Goal: Use online tool/utility

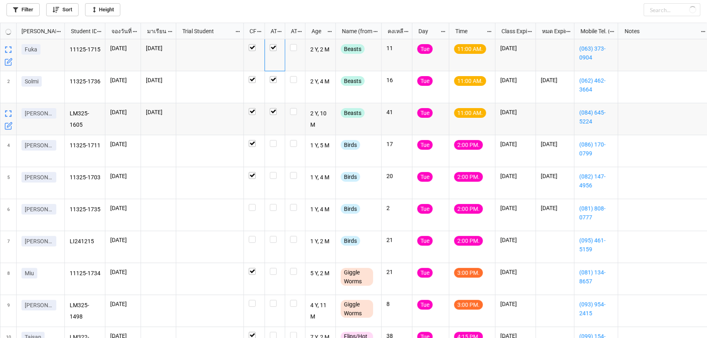
scroll to position [311, 702]
checkbox input "true"
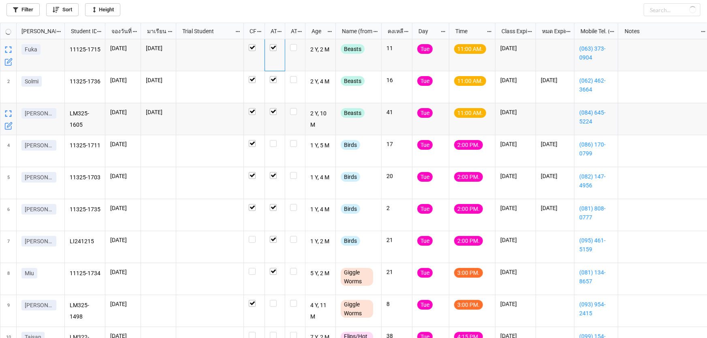
checkbox input "false"
checkbox input "true"
checkbox input "false"
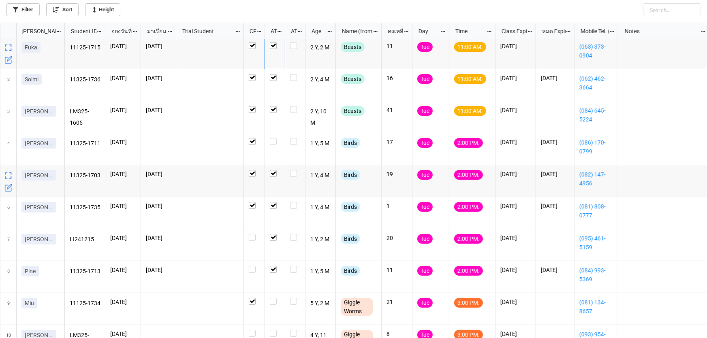
scroll to position [0, 0]
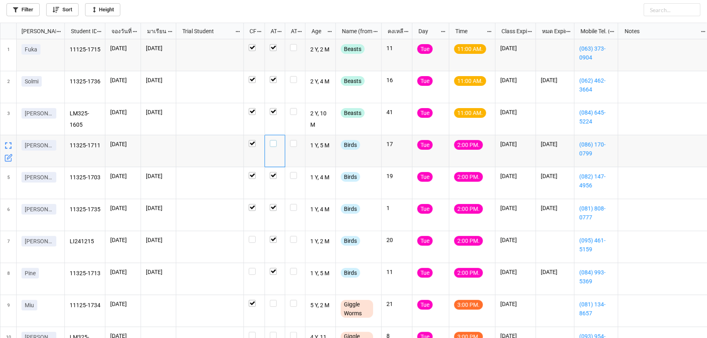
click at [272, 140] on label "grid" at bounding box center [275, 140] width 10 height 0
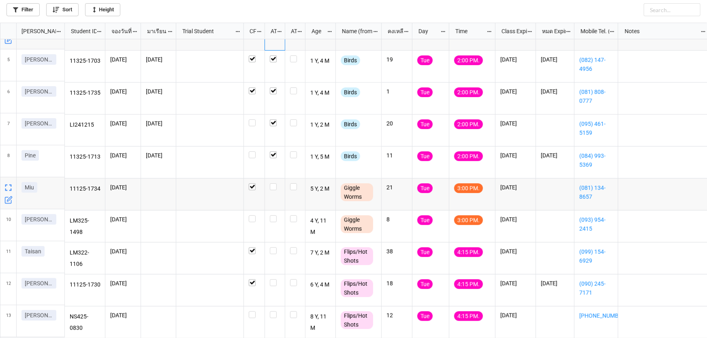
scroll to position [121, 0]
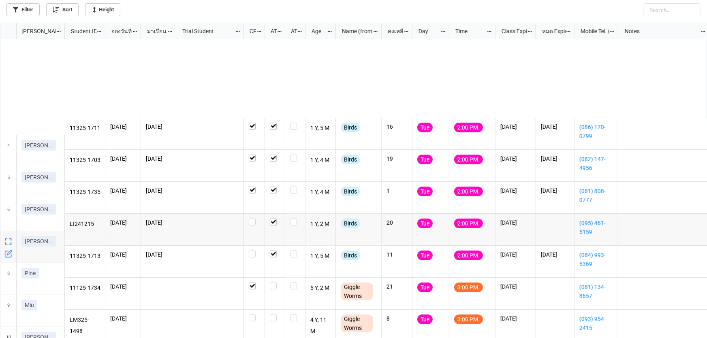
scroll to position [121, 0]
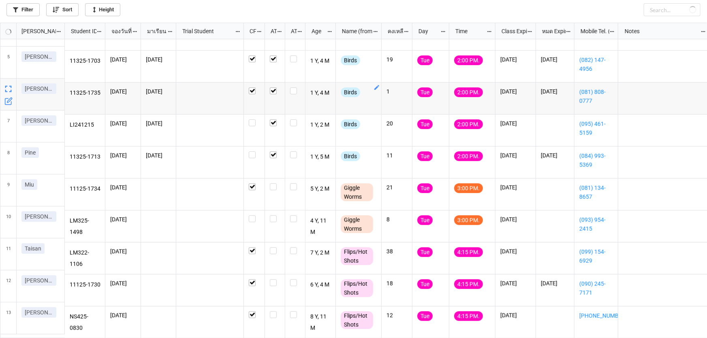
checkbox input "true"
click at [274, 184] on label "grid" at bounding box center [275, 184] width 10 height 0
